Goal: Manage account settings

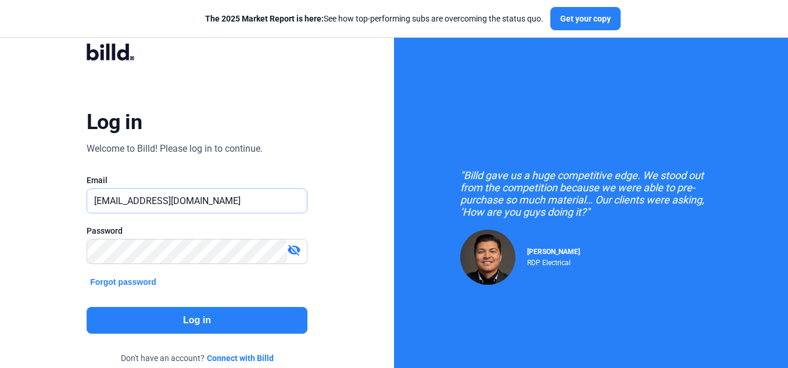
drag, startPoint x: 187, startPoint y: 201, endPoint x: 50, endPoint y: 194, distance: 137.4
click at [50, 194] on div "Log in Welcome to Billd! Please log in to continue. Email [EMAIL_ADDRESS][DOMAI…" at bounding box center [197, 211] width 394 height 423
type input "m"
paste input "[DOMAIN_NAME][EMAIL_ADDRESS][DOMAIN_NAME]"
type input "[DOMAIN_NAME][EMAIL_ADDRESS][DOMAIN_NAME]"
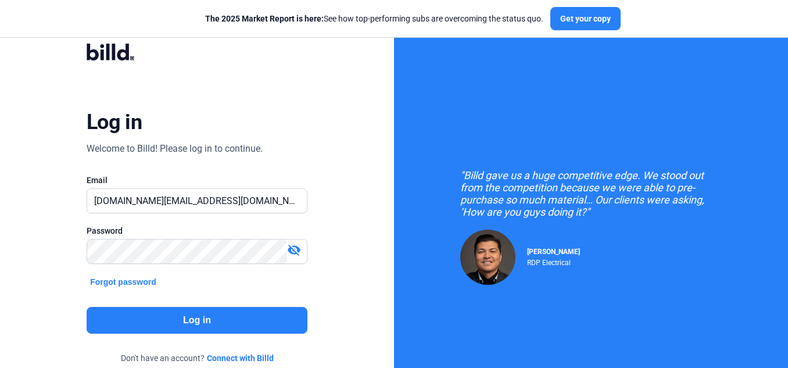
click at [175, 324] on button "Log in" at bounding box center [197, 320] width 221 height 27
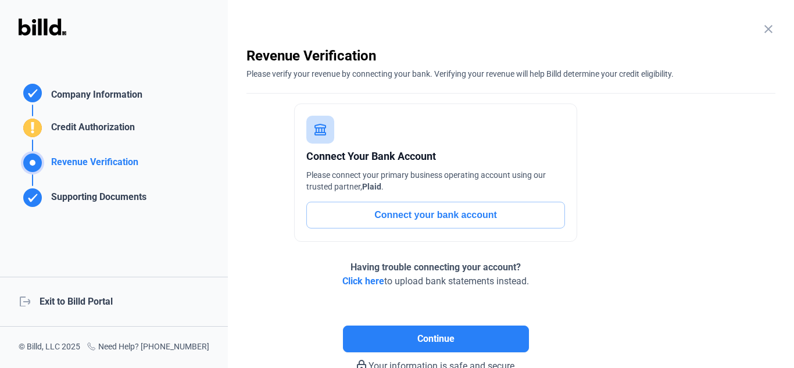
click at [765, 29] on mat-icon "close" at bounding box center [769, 29] width 14 height 14
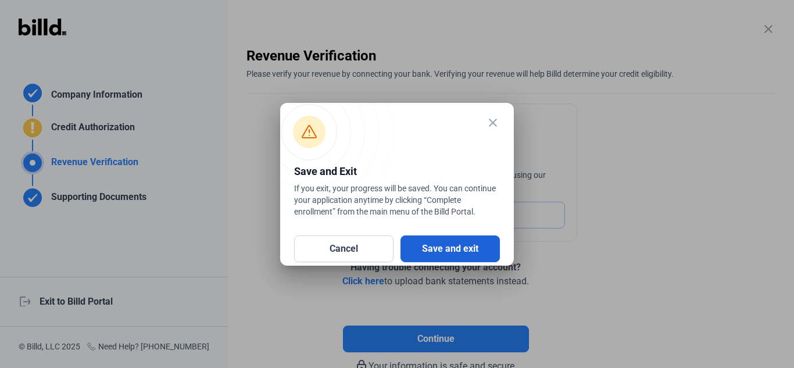
click at [453, 242] on button "Save and exit" at bounding box center [450, 248] width 99 height 27
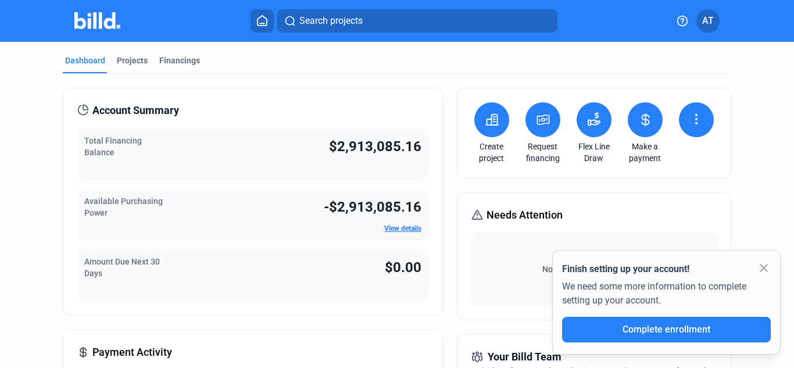
click at [705, 15] on span "AT" at bounding box center [708, 21] width 12 height 14
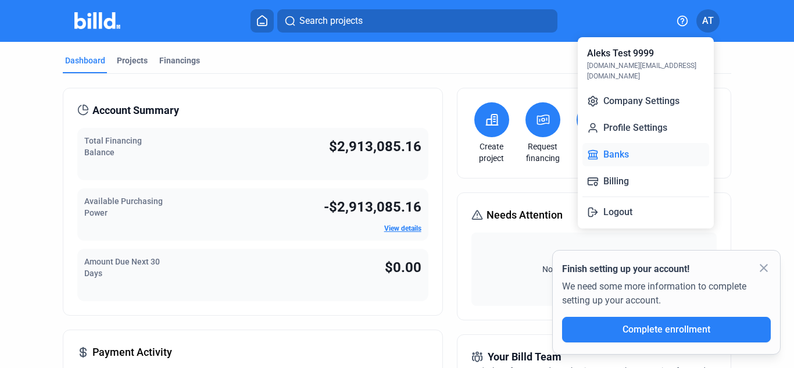
click at [633, 143] on button "Banks" at bounding box center [646, 154] width 127 height 23
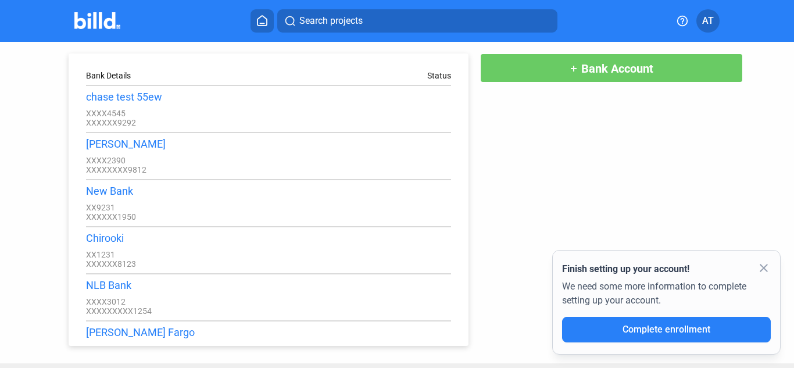
click at [764, 266] on mat-icon "close" at bounding box center [764, 268] width 14 height 14
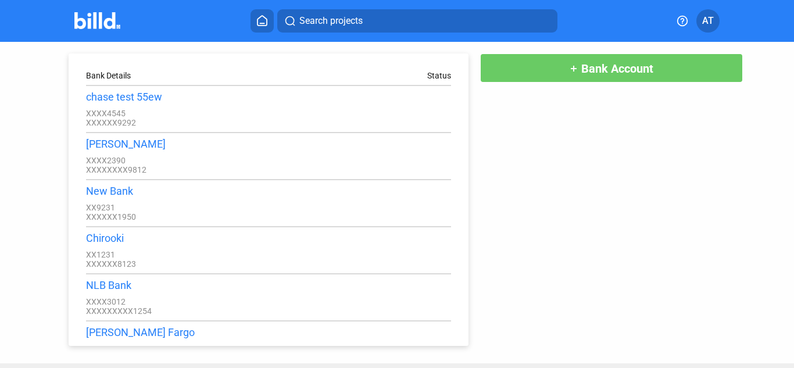
click at [709, 17] on span "AT" at bounding box center [708, 21] width 12 height 14
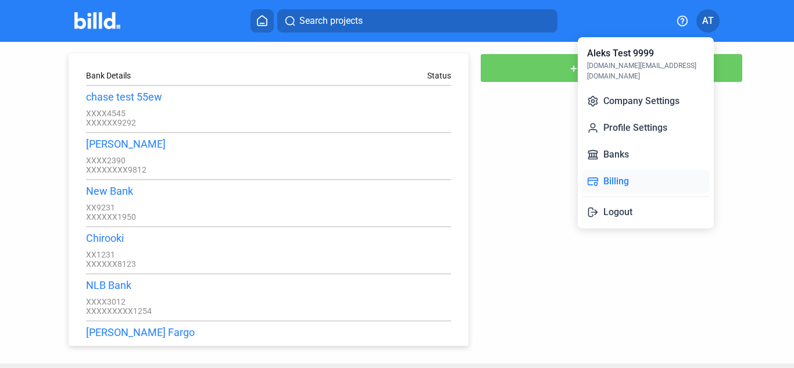
click at [617, 173] on button "Billing" at bounding box center [646, 181] width 127 height 23
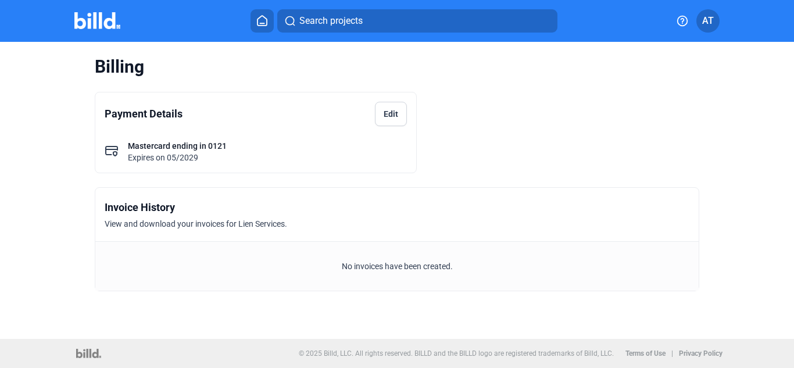
click at [391, 117] on button "Edit" at bounding box center [391, 114] width 32 height 24
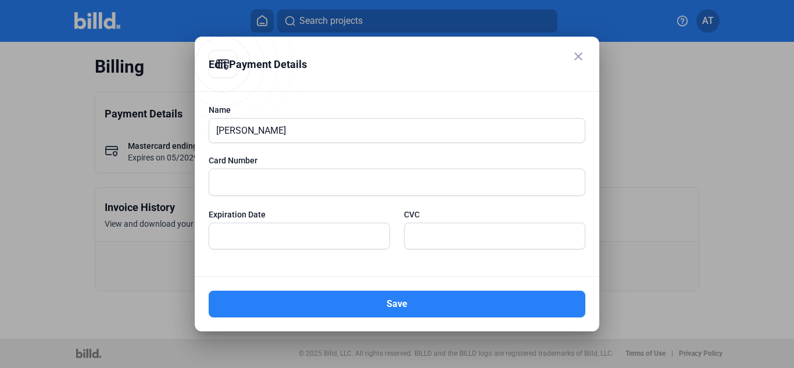
click at [579, 59] on mat-icon "close" at bounding box center [578, 56] width 14 height 14
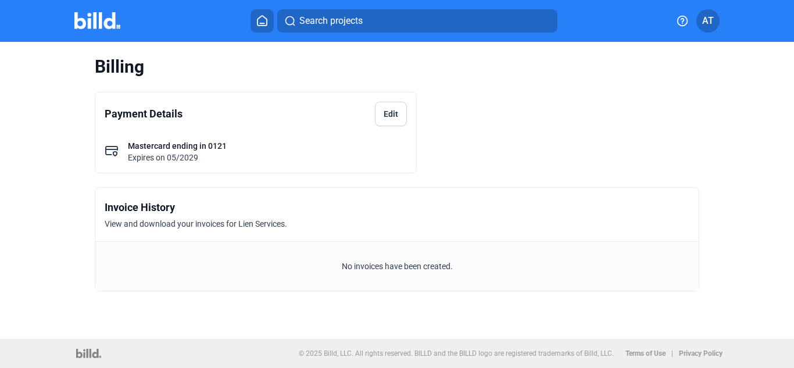
click at [712, 22] on span "AT" at bounding box center [708, 21] width 12 height 14
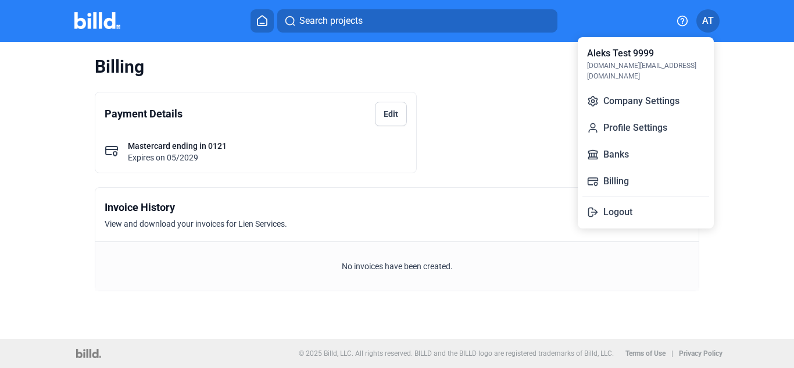
click at [455, 135] on div at bounding box center [397, 184] width 794 height 368
